Goal: Task Accomplishment & Management: Use online tool/utility

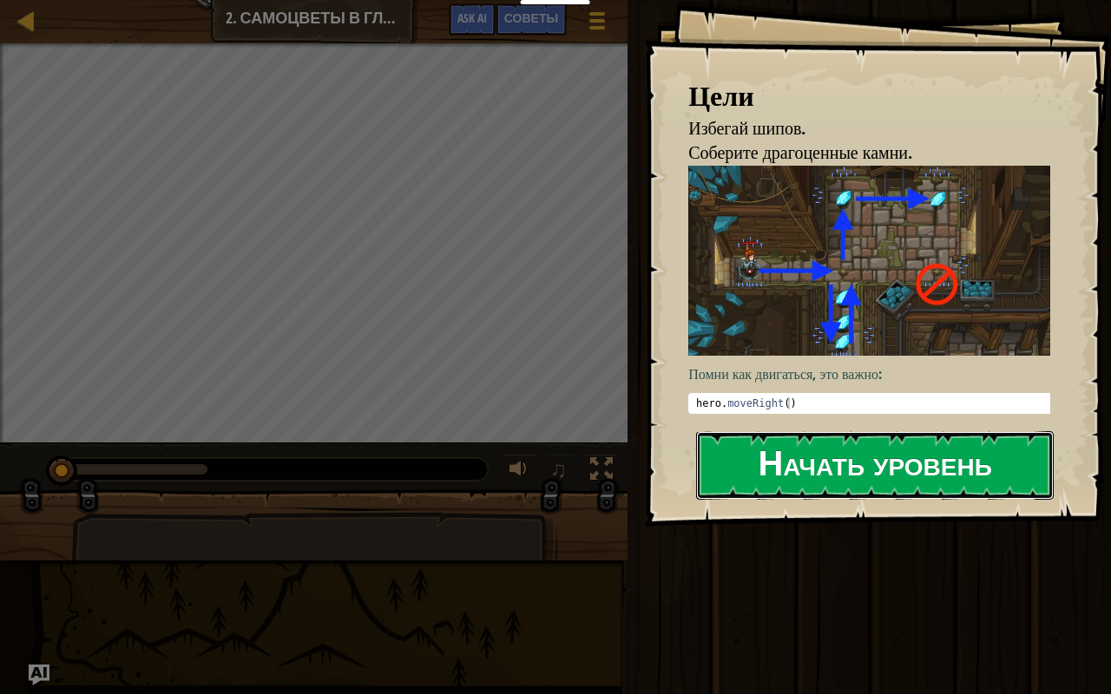
click at [718, 477] on button "Начать уровень" at bounding box center [875, 465] width 358 height 69
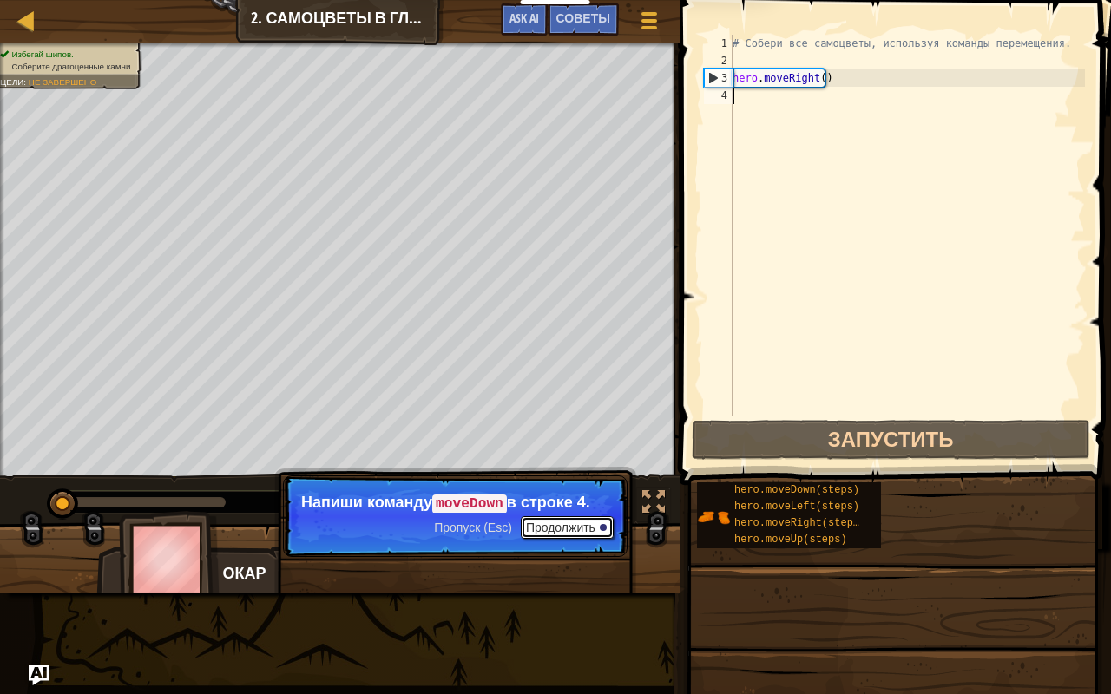
click at [606, 532] on button "Продолжить" at bounding box center [567, 527] width 93 height 23
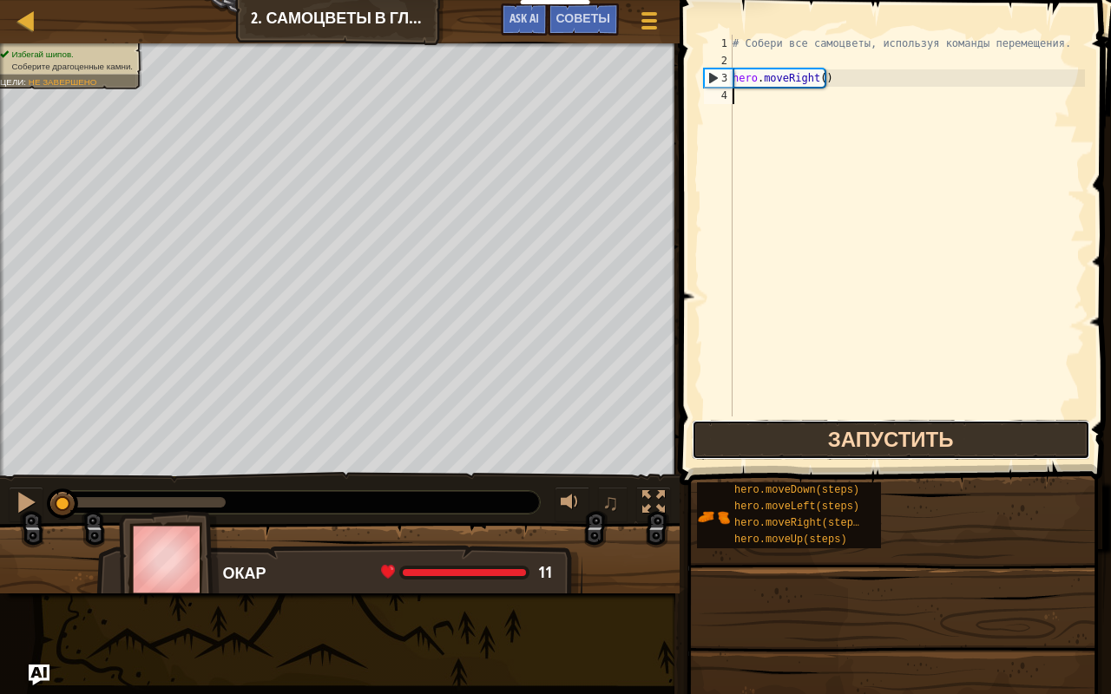
click at [762, 445] on button "Запустить" at bounding box center [891, 440] width 398 height 40
click at [809, 453] on button "Запустить" at bounding box center [891, 440] width 398 height 40
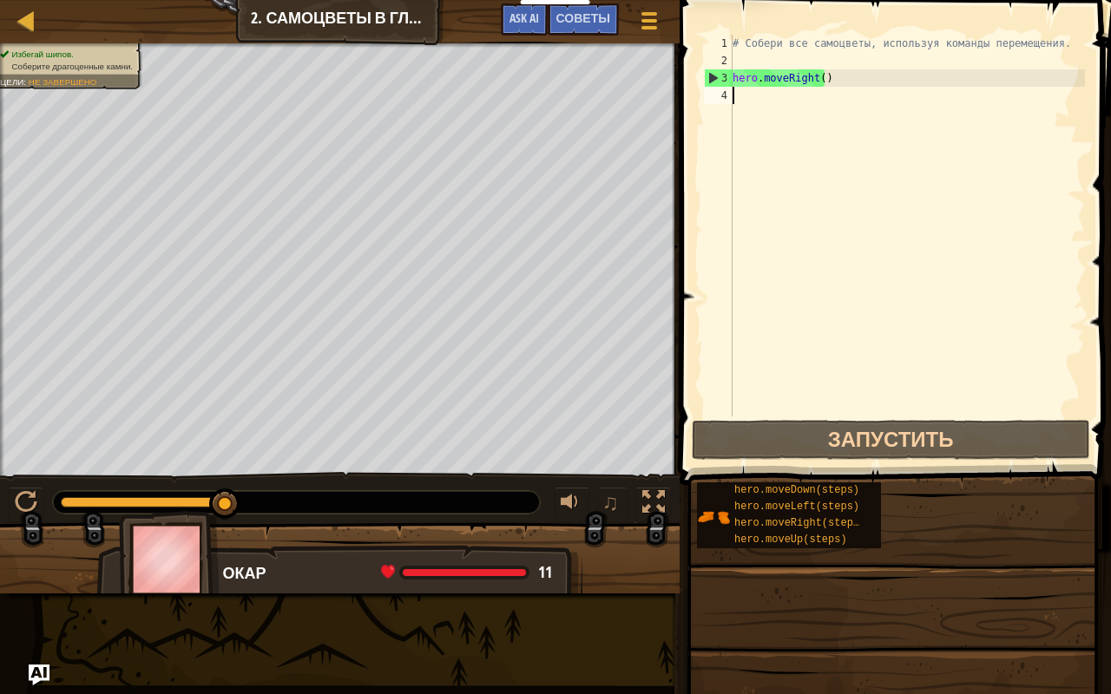
scroll to position [8, 0]
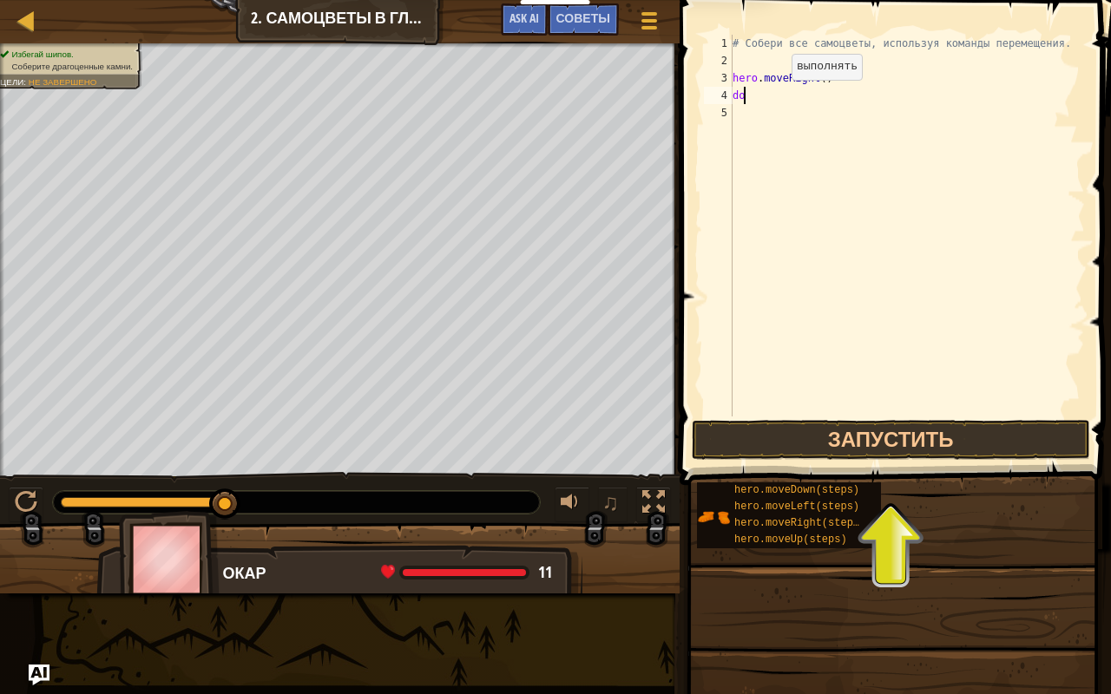
click at [777, 97] on div "# Собери все самоцветы, используя команды перемещения. hero . moveRight ( ) do" at bounding box center [907, 243] width 356 height 417
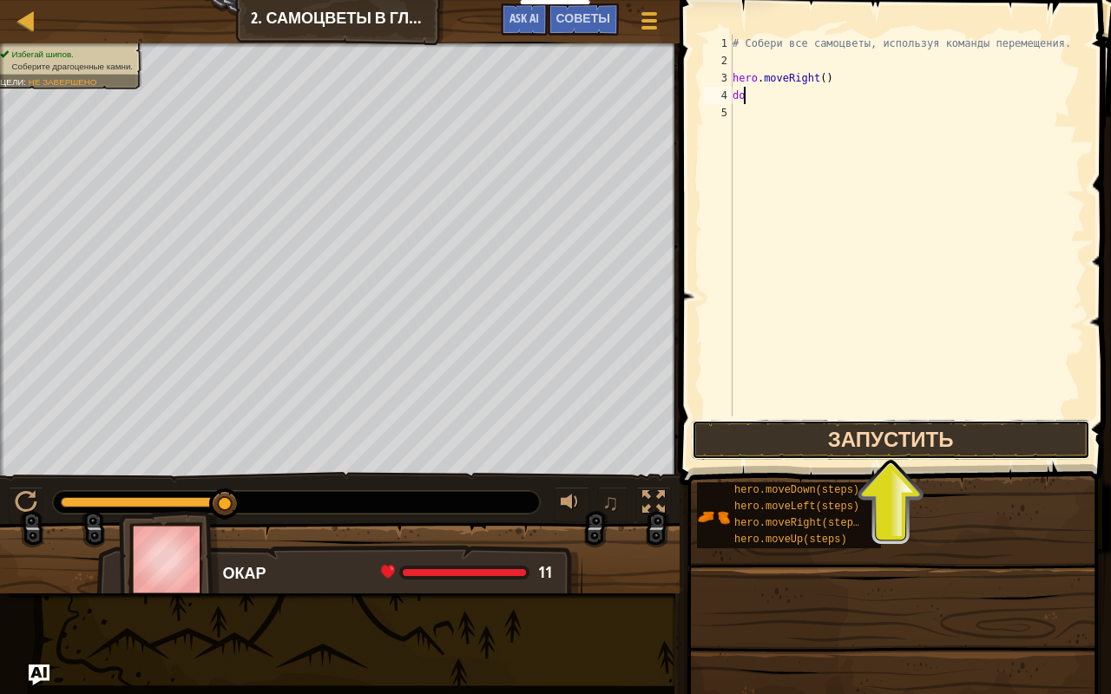
click at [852, 436] on button "Запустить" at bounding box center [891, 440] width 398 height 40
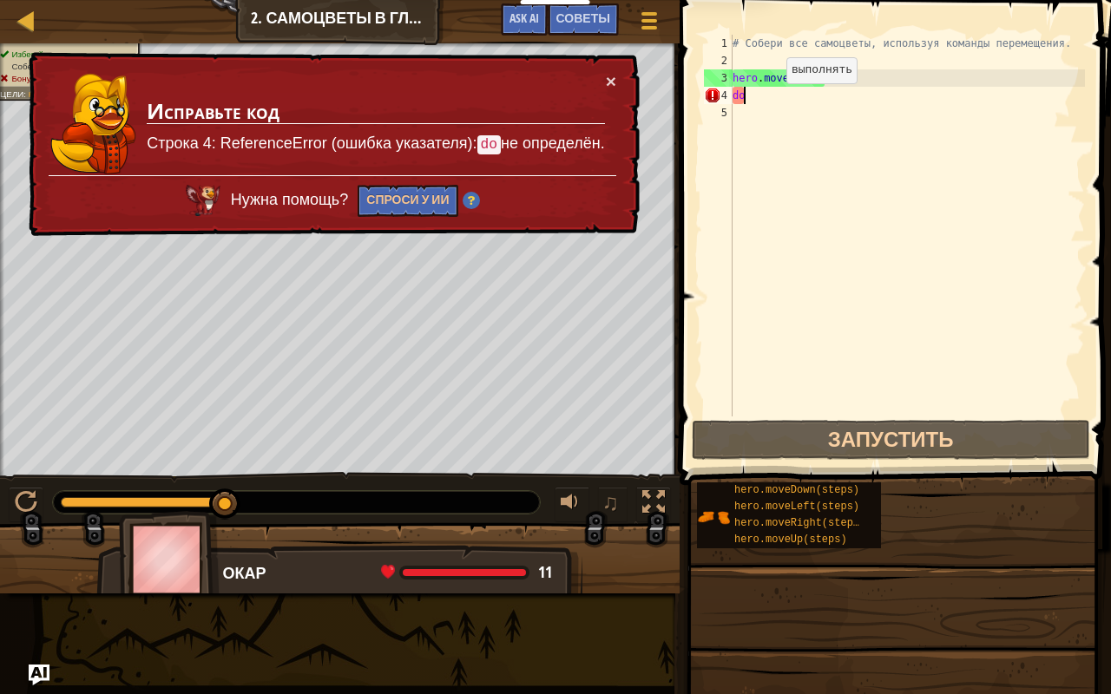
click at [771, 100] on div "# Собери все самоцветы, используя команды перемещения. hero . moveRight ( ) do" at bounding box center [907, 243] width 356 height 417
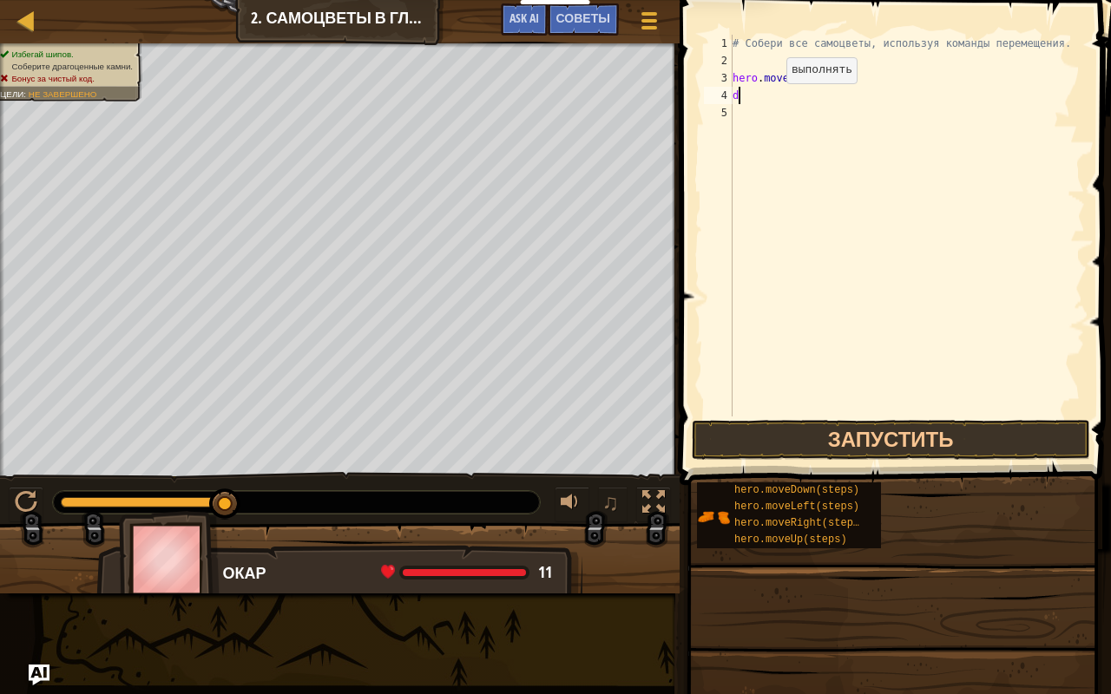
type textarea "do"
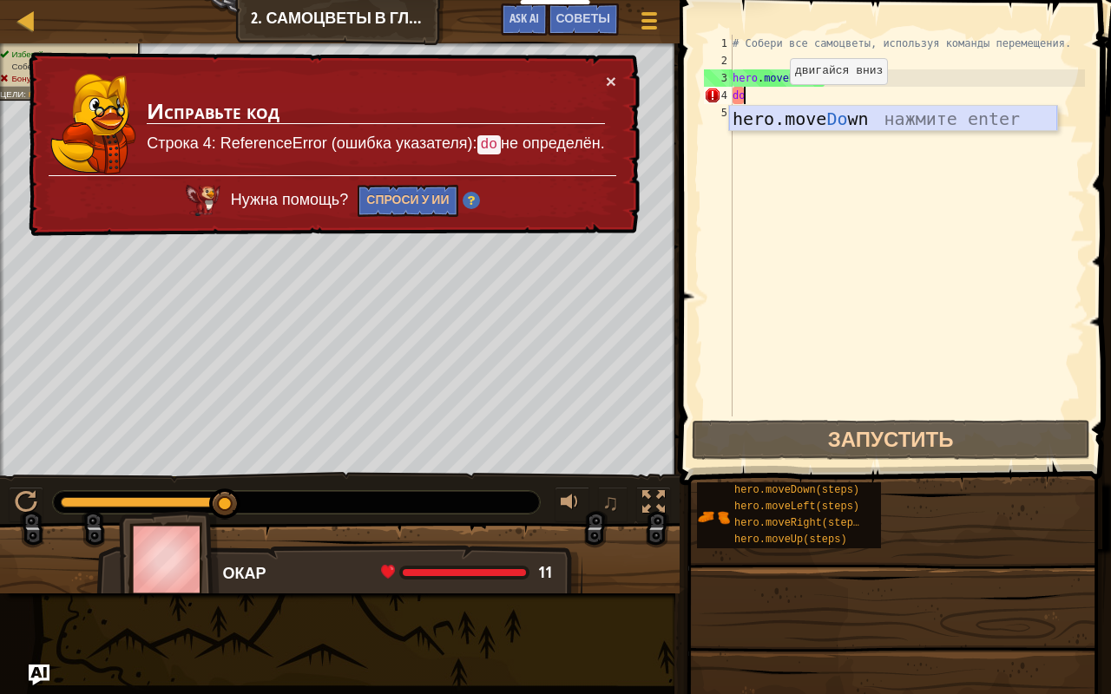
click at [780, 116] on div "hero.move Do wn нажмите enter" at bounding box center [893, 145] width 328 height 78
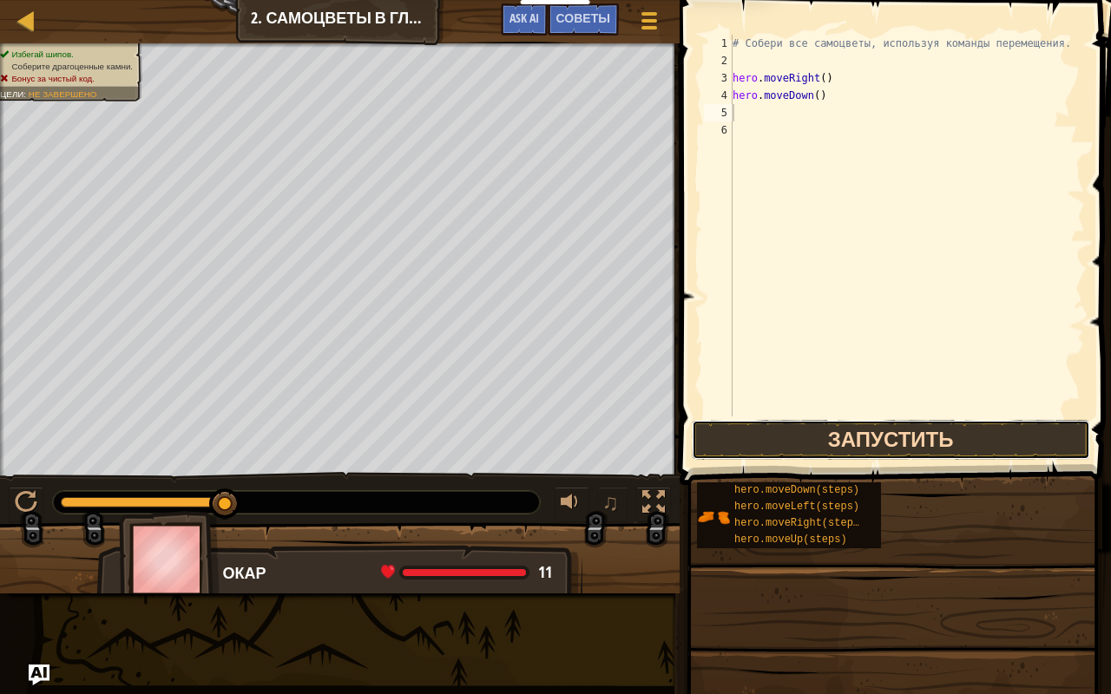
click at [817, 423] on button "Запустить" at bounding box center [891, 440] width 398 height 40
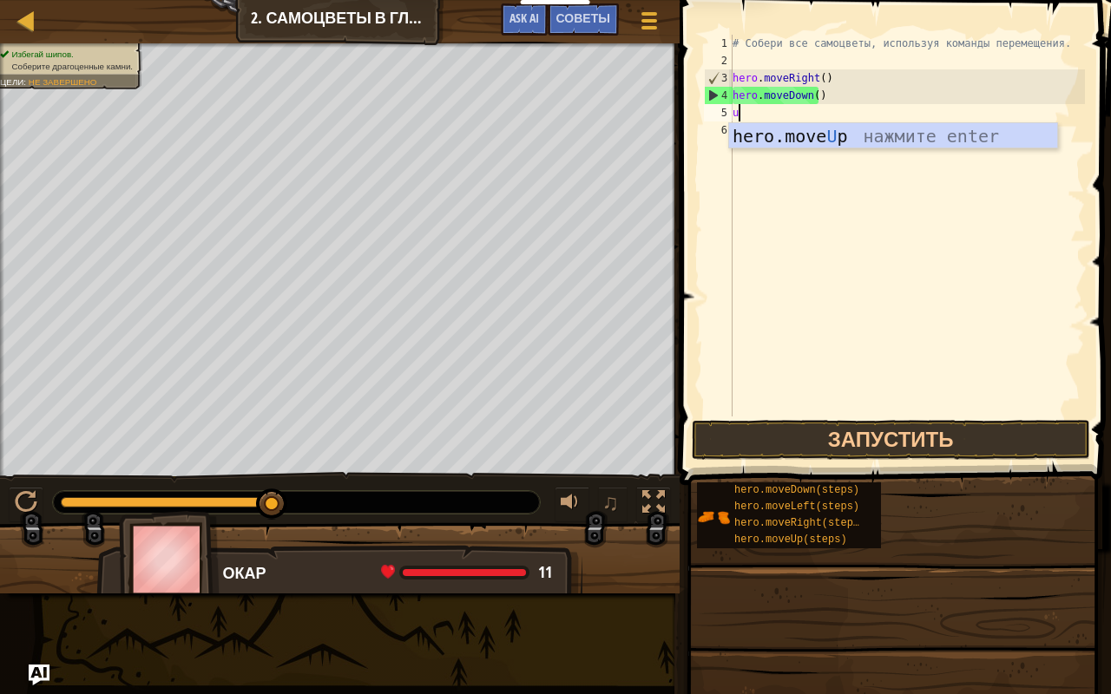
type textarea "up"
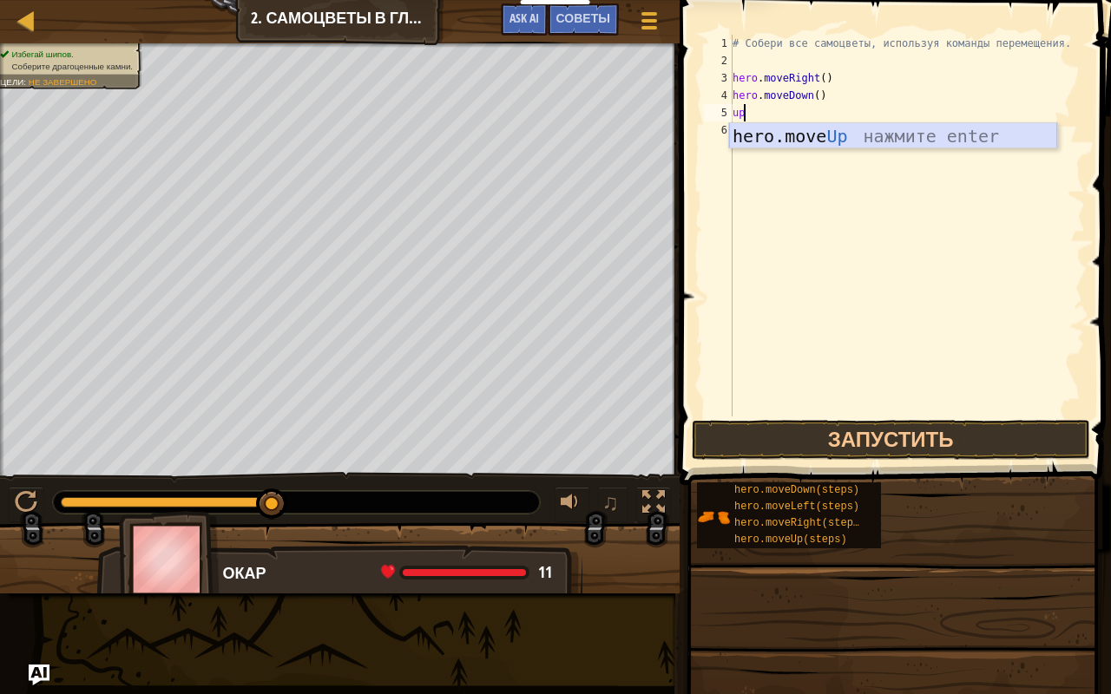
click at [791, 145] on div "hero.move Up нажмите enter" at bounding box center [893, 162] width 328 height 78
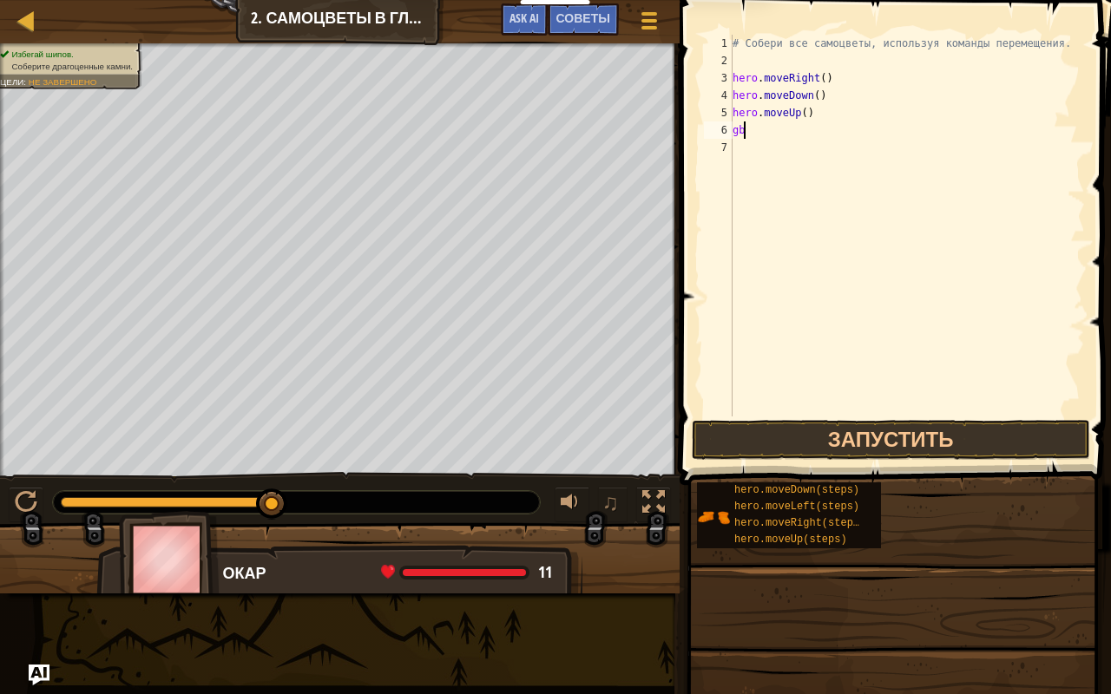
type textarea "g"
click at [799, 105] on div "# Собери все самоцветы, используя команды перемещения. hero . moveRight ( ) her…" at bounding box center [907, 243] width 356 height 417
type textarea "hero.moveUp()"
click at [787, 113] on div "# Собери все самоцветы, используя команды перемещения. hero . moveRight ( ) her…" at bounding box center [907, 243] width 356 height 417
type textarea "hero.moveUp(2)"
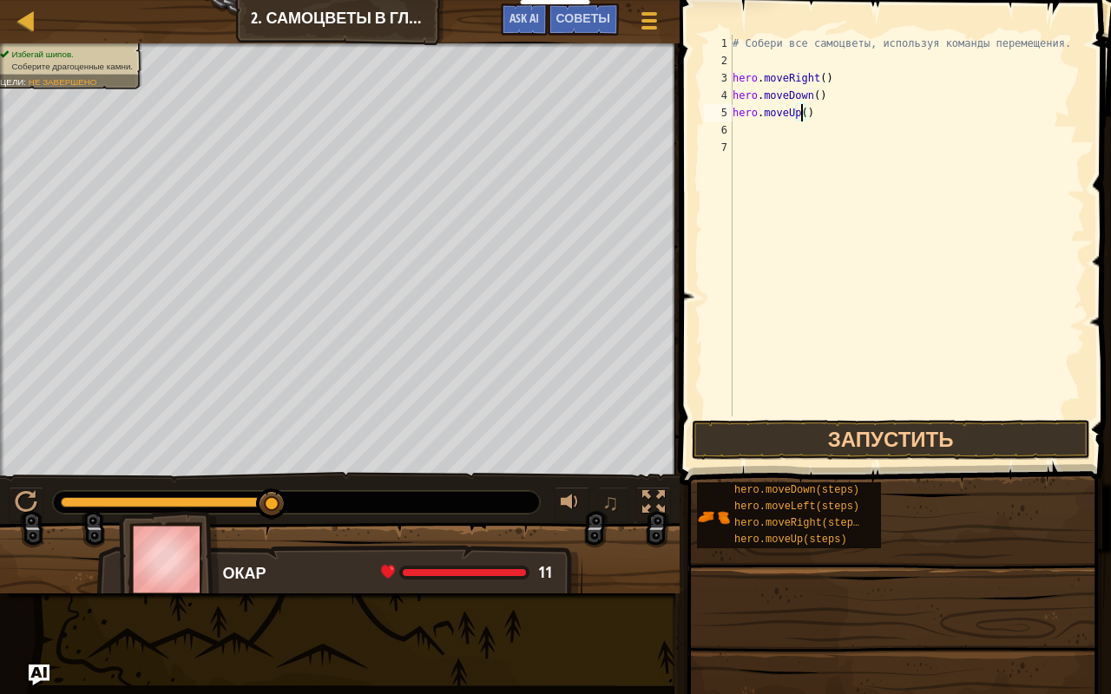
scroll to position [8, 5]
click at [805, 126] on div "# Собери все самоцветы, используя команды перемещения. hero . moveRight ( ) her…" at bounding box center [907, 243] width 356 height 417
click at [805, 105] on div "# Собери все самоцветы, используя команды перемещения. hero . moveRight ( ) her…" at bounding box center [907, 243] width 356 height 417
type textarea "hero.moveUp(2)"
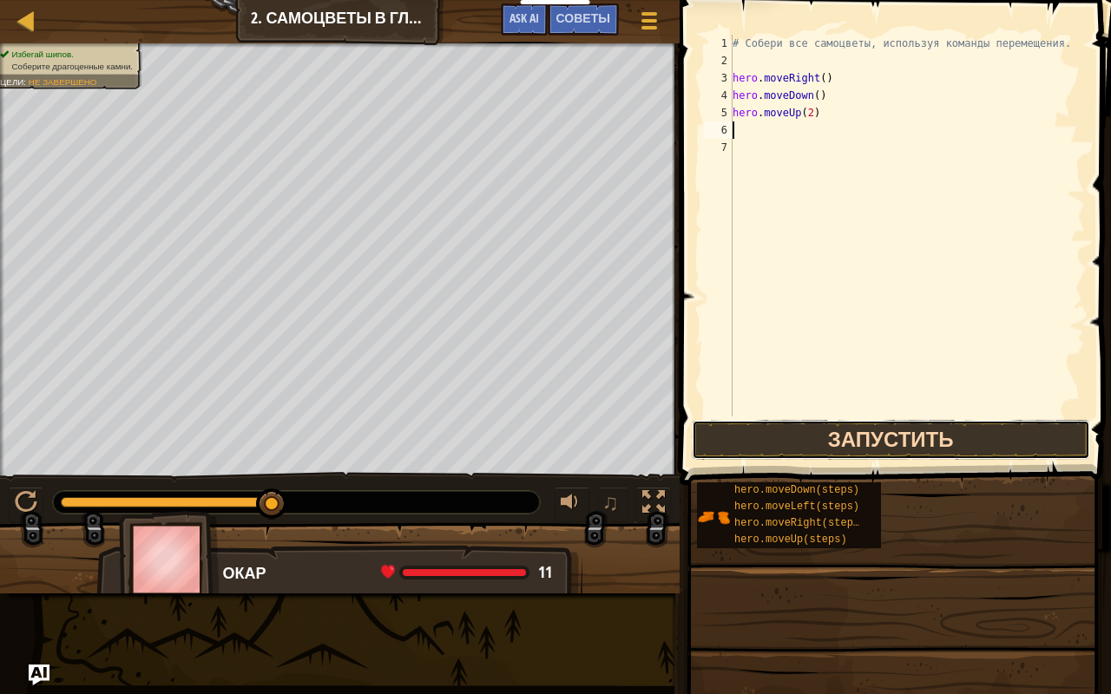
click at [849, 437] on button "Запустить" at bounding box center [891, 440] width 398 height 40
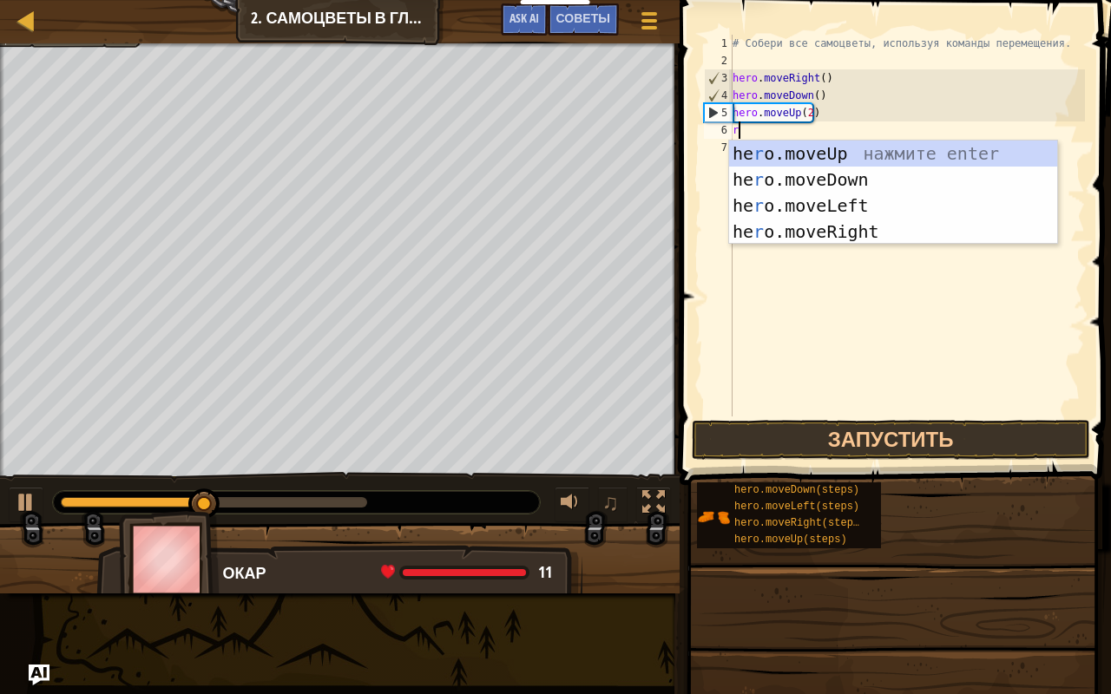
type textarea "ri"
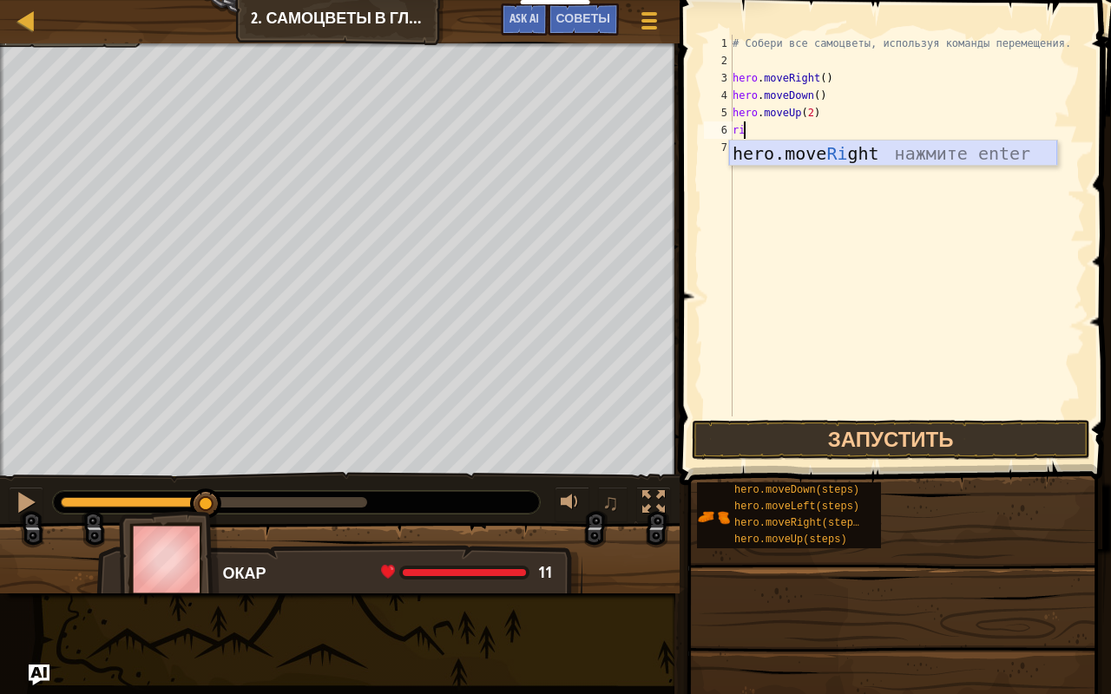
click at [791, 157] on div "hero.move Ri ght нажмите enter" at bounding box center [893, 180] width 328 height 78
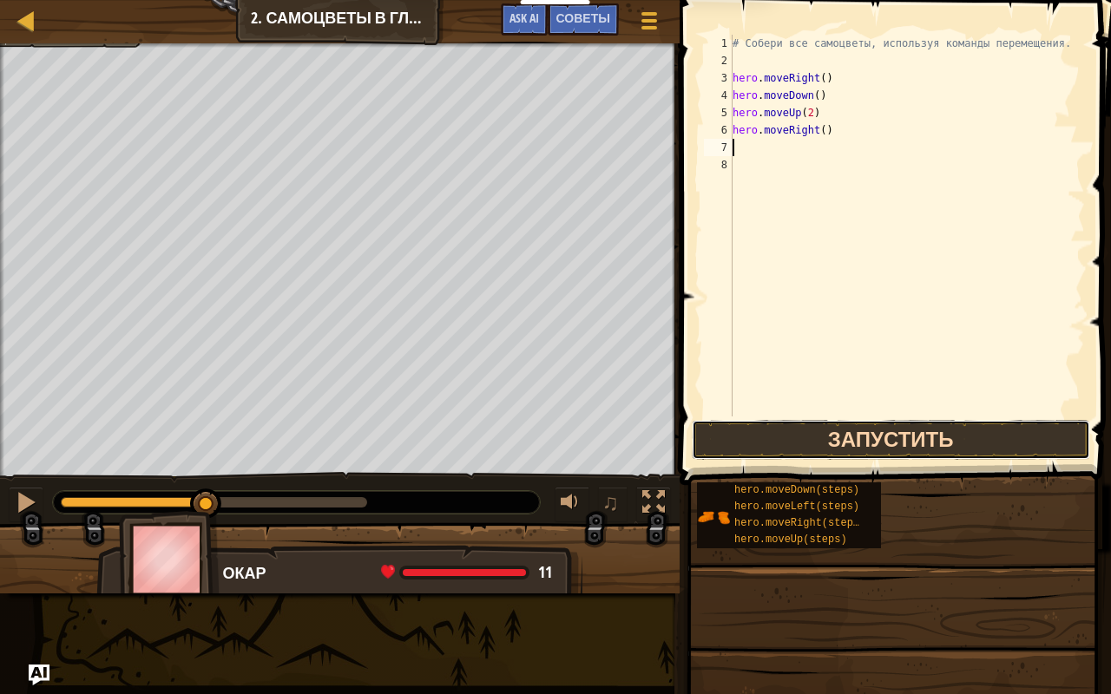
click at [854, 430] on button "Запустить" at bounding box center [891, 440] width 398 height 40
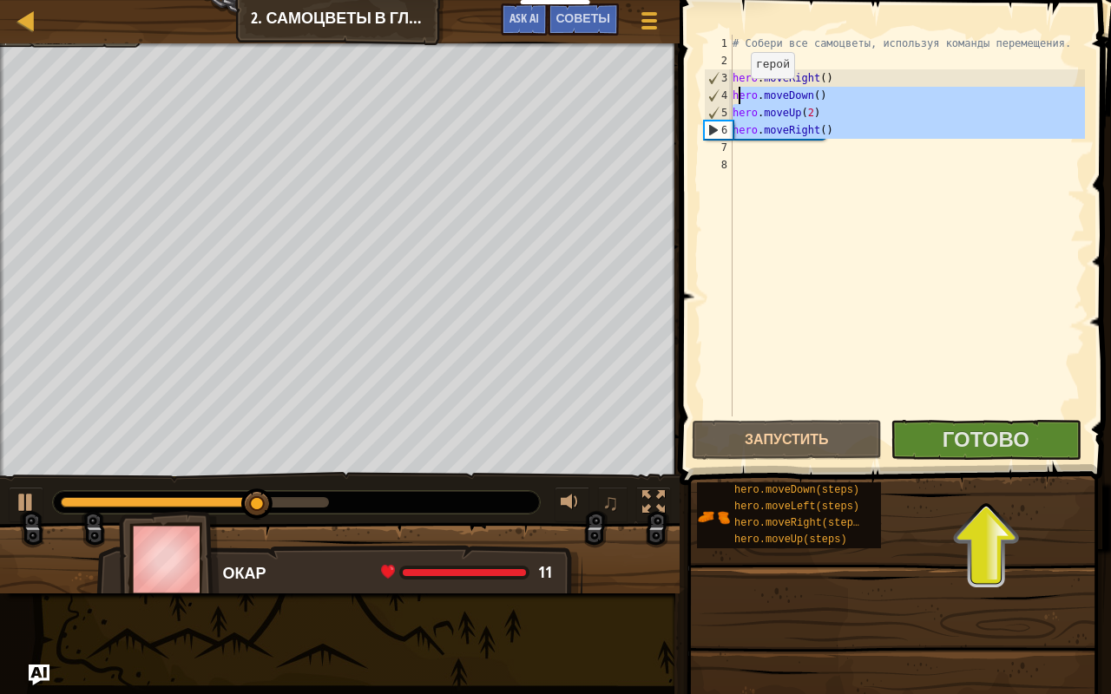
drag, startPoint x: 841, startPoint y: 140, endPoint x: 736, endPoint y: 95, distance: 113.9
click at [736, 95] on div "# Собери все самоцветы, используя команды перемещения. hero . moveRight ( ) her…" at bounding box center [907, 243] width 356 height 417
type textarea "h"
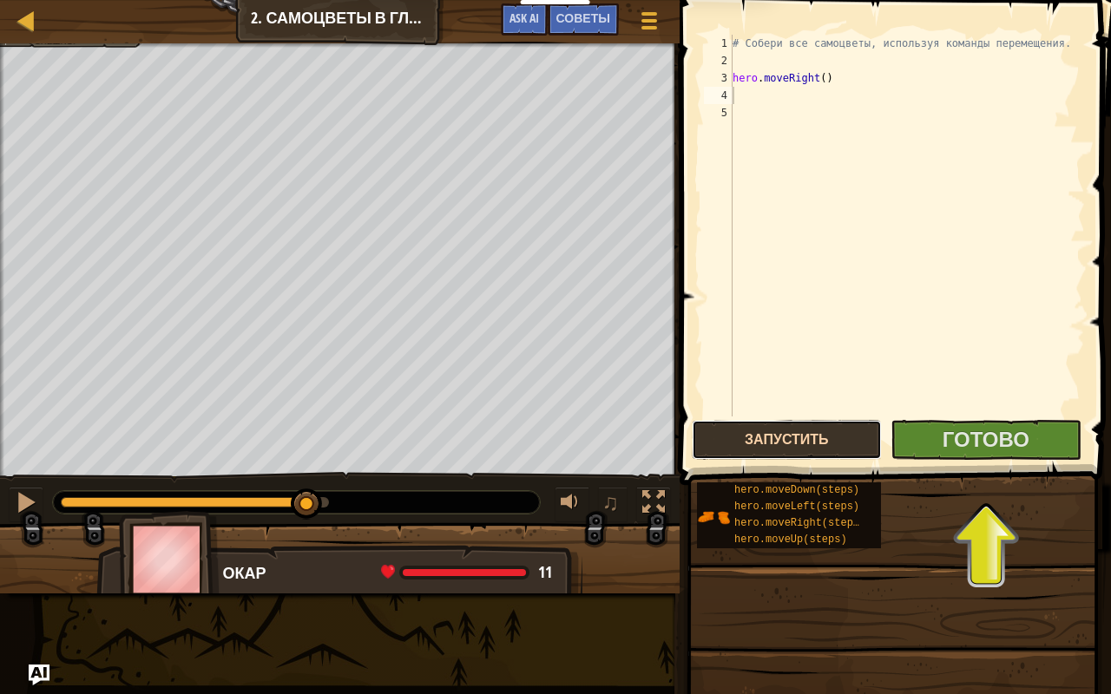
click at [812, 440] on button "Запустить" at bounding box center [787, 440] width 190 height 40
